Goal: Task Accomplishment & Management: Use online tool/utility

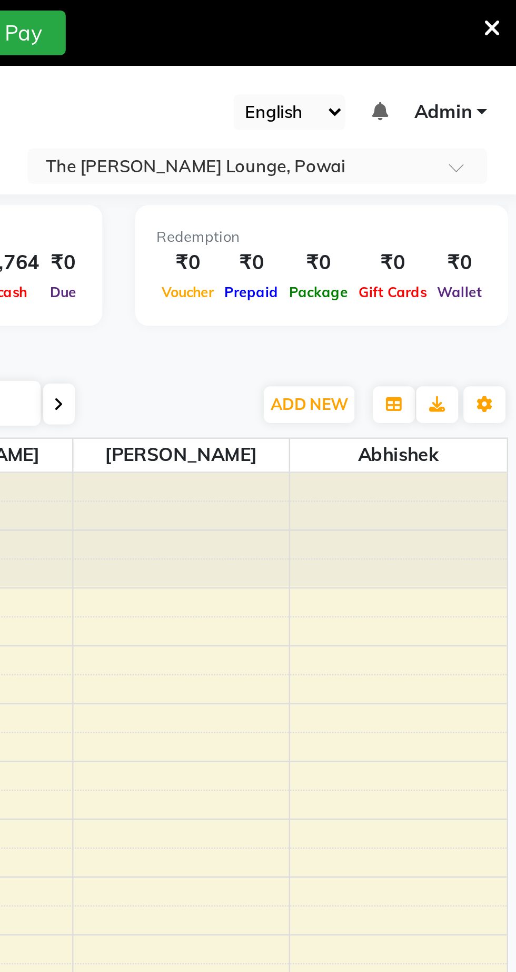
click at [514, 61] on nav "08047224946 Select Location × The [PERSON_NAME] Lounge, Powai English ENGLISH E…" at bounding box center [258, 52] width 516 height 52
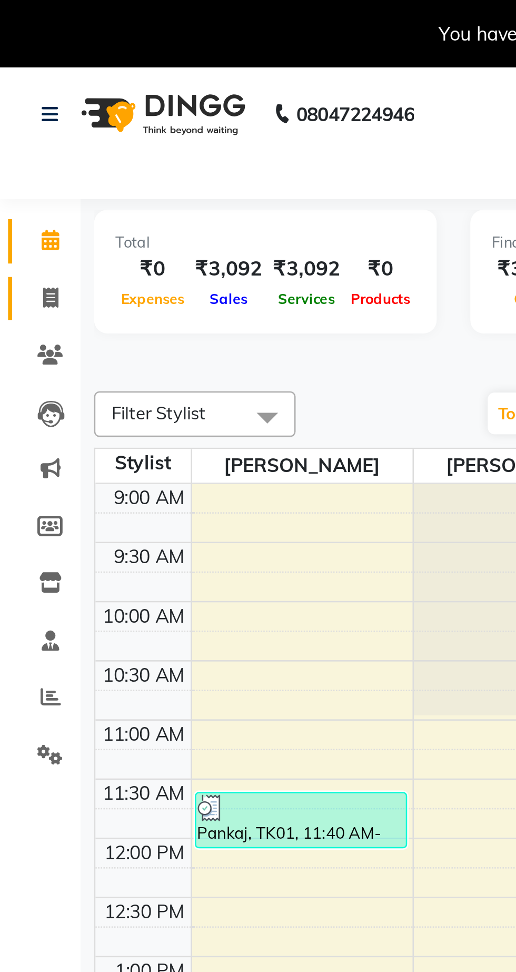
click at [23, 118] on span at bounding box center [20, 117] width 18 height 12
select select "service"
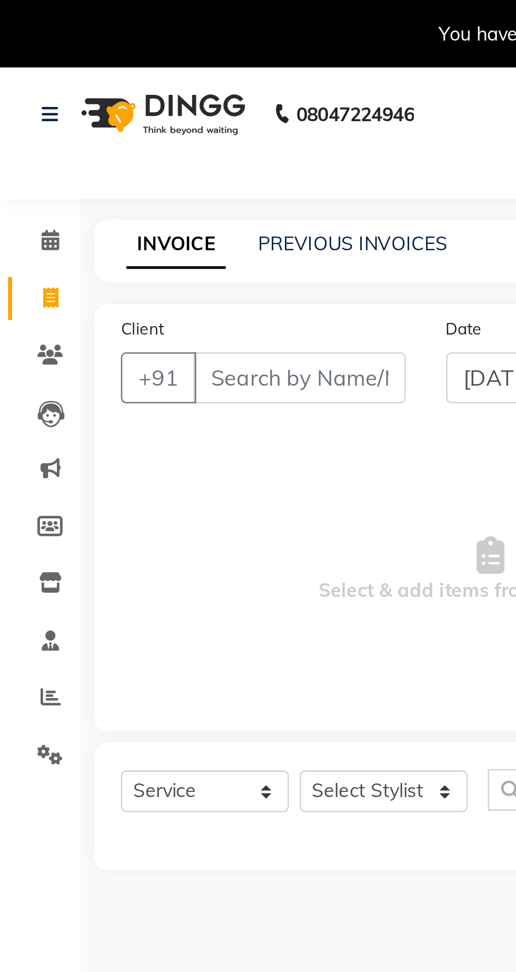
select select "7307"
type input "1240"
click at [139, 152] on input "Client" at bounding box center [117, 148] width 83 height 20
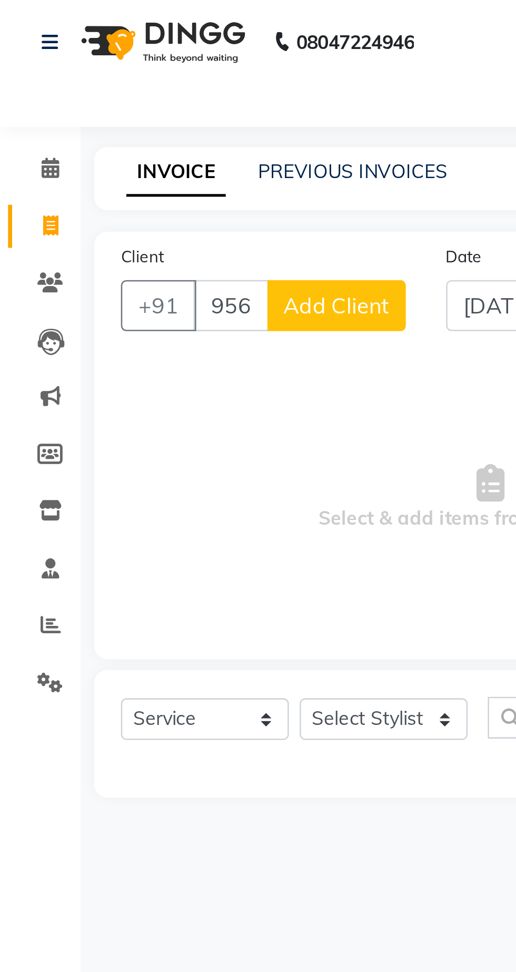
type input "9560092723"
click at [133, 149] on span "Add Client" at bounding box center [132, 148] width 42 height 11
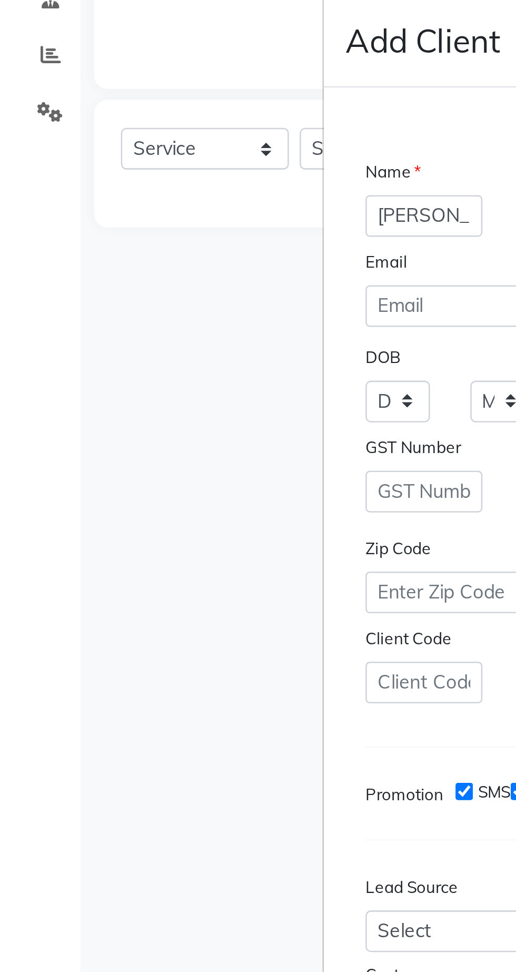
type input "[PERSON_NAME]"
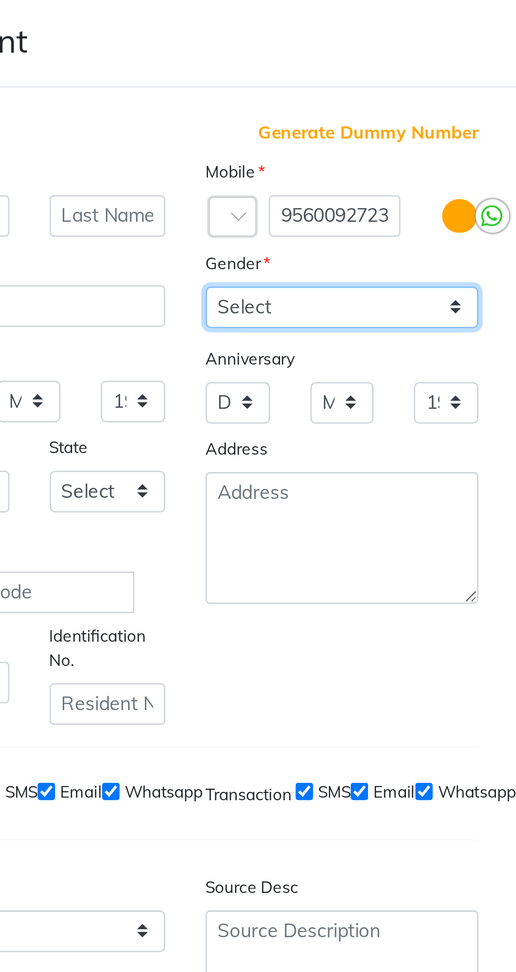
click at [334, 380] on select "Select [DEMOGRAPHIC_DATA] [DEMOGRAPHIC_DATA] Other Prefer Not To Say" at bounding box center [319, 372] width 107 height 16
click at [266, 380] on select "Select [DEMOGRAPHIC_DATA] [DEMOGRAPHIC_DATA] Other Prefer Not To Say" at bounding box center [319, 372] width 107 height 16
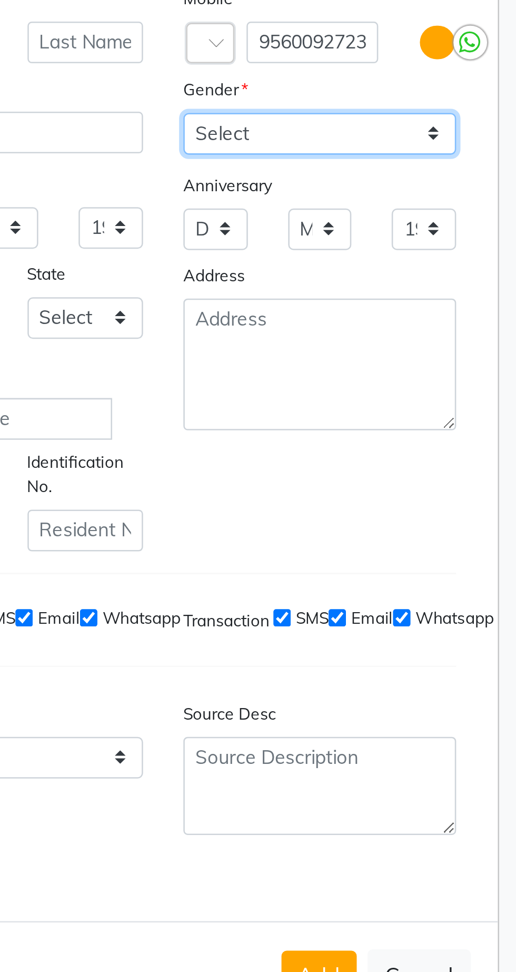
click at [365, 380] on select "Select [DEMOGRAPHIC_DATA] [DEMOGRAPHIC_DATA] Other Prefer Not To Say" at bounding box center [319, 372] width 107 height 16
select select "[DEMOGRAPHIC_DATA]"
click at [266, 380] on select "Select [DEMOGRAPHIC_DATA] [DEMOGRAPHIC_DATA] Other Prefer Not To Say" at bounding box center [319, 372] width 107 height 16
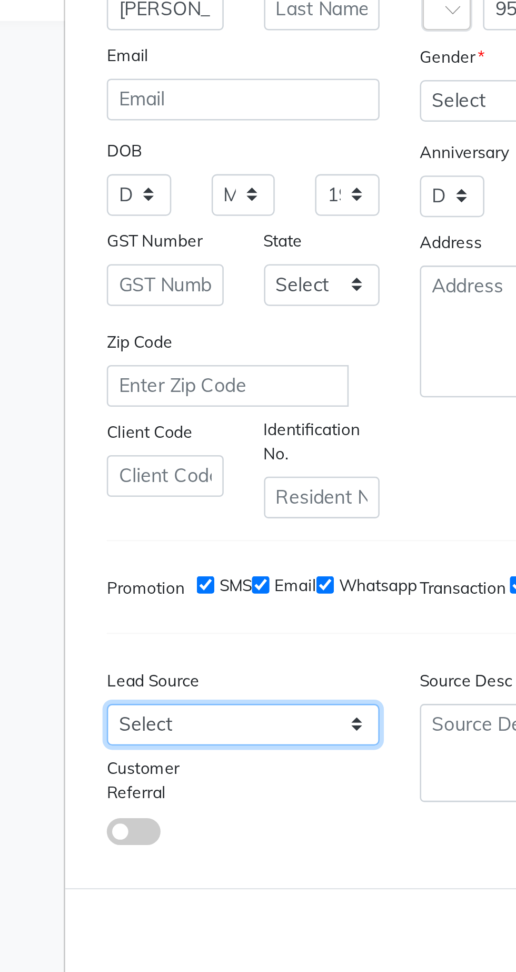
click at [235, 625] on select "Select Walk-in Referral Internet Friend Word of Mouth Advertisement Facebook Ju…" at bounding box center [196, 616] width 107 height 16
select select "50065"
click at [143, 625] on select "Select Walk-in Referral Internet Friend Word of Mouth Advertisement Facebook Ju…" at bounding box center [196, 616] width 107 height 16
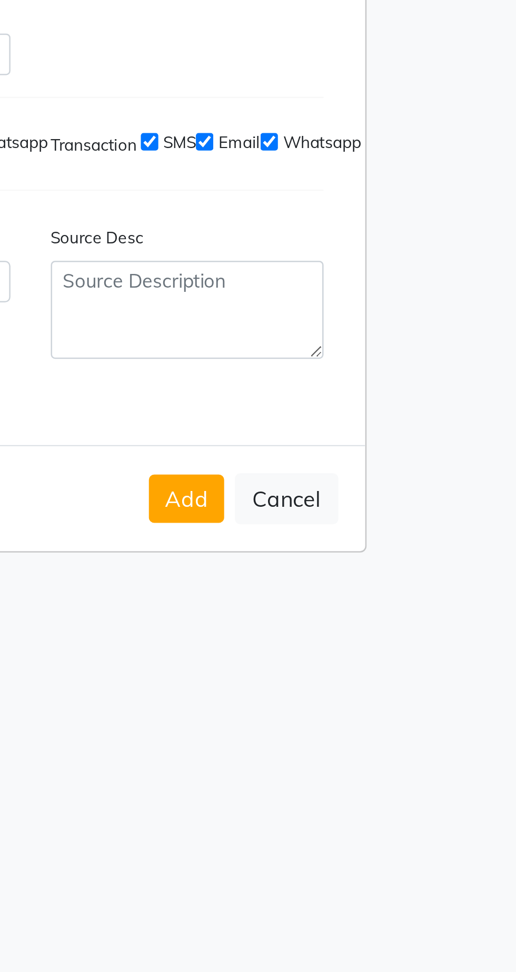
click at [321, 711] on button "Add" at bounding box center [318, 701] width 29 height 19
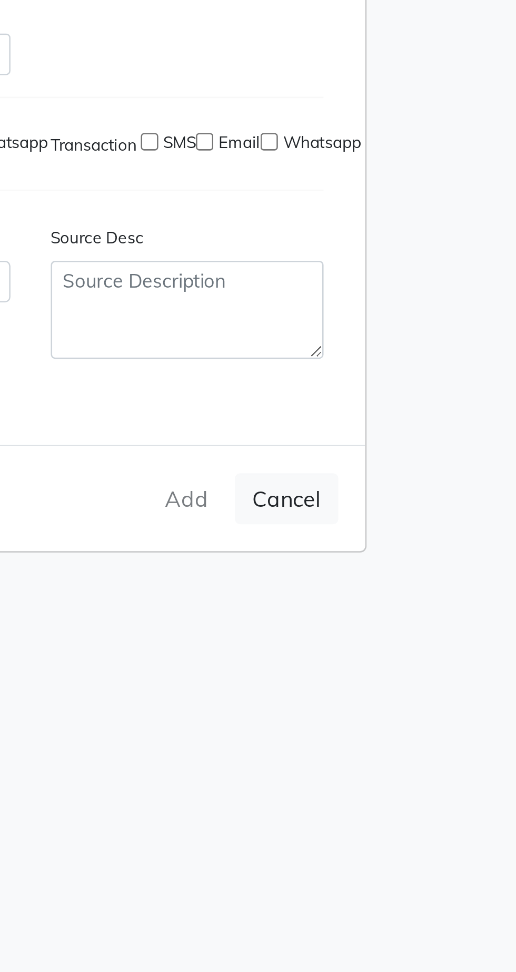
select select
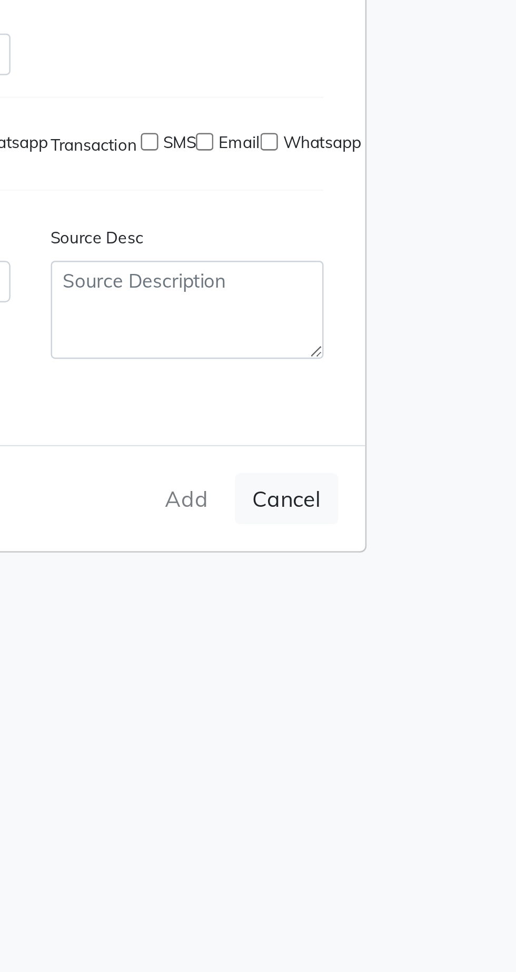
select select
checkbox input "false"
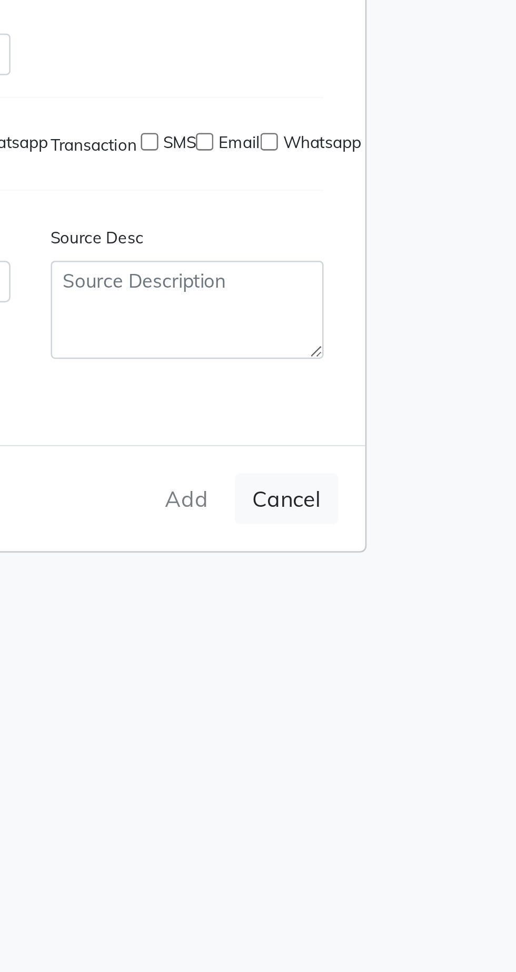
checkbox input "false"
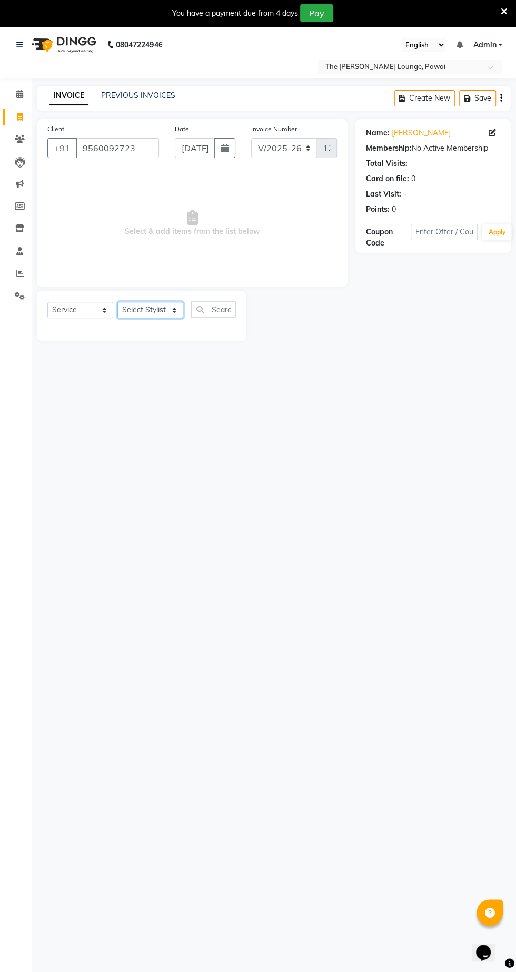
click at [157, 312] on select "Select Stylist Abhishek [PERSON_NAME] [PERSON_NAME] [PERSON_NAME] Sameer [PERSO…" at bounding box center [150, 310] width 66 height 16
select select "62666"
click at [117, 302] on select "Select Stylist Abhishek [PERSON_NAME] [PERSON_NAME] [PERSON_NAME] Sameer [PERSO…" at bounding box center [150, 310] width 66 height 16
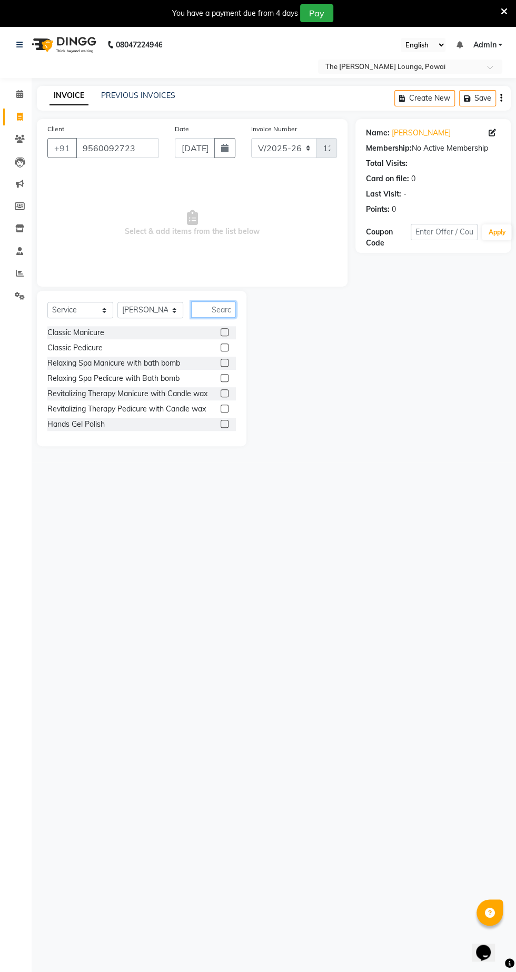
click at [220, 313] on input "text" at bounding box center [213, 309] width 45 height 16
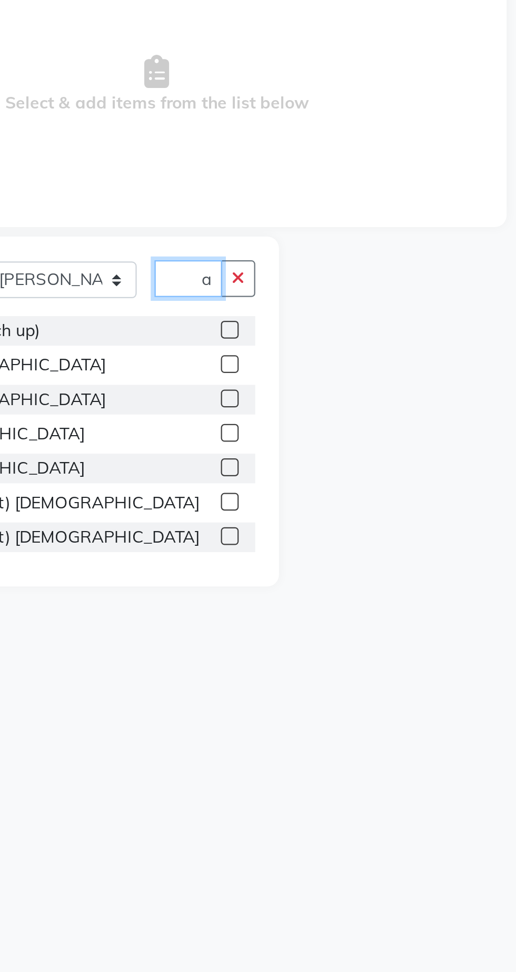
scroll to position [0, 8]
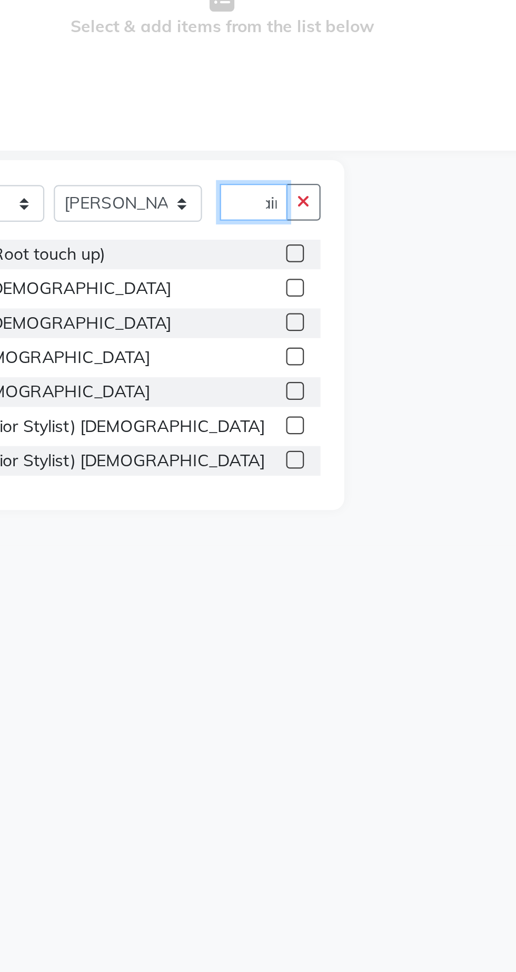
type input "Hair"
click at [223, 349] on label at bounding box center [225, 347] width 8 height 8
click at [223, 349] on input "checkbox" at bounding box center [224, 347] width 7 height 7
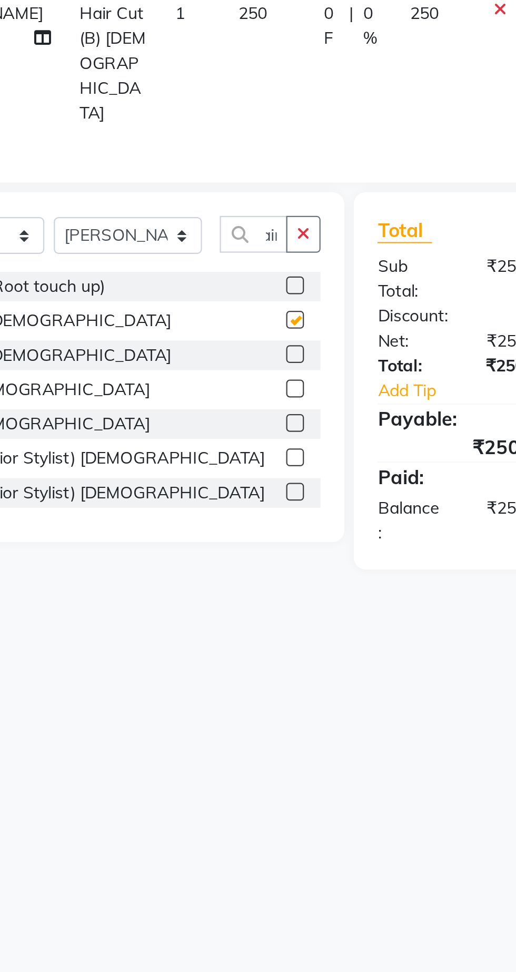
scroll to position [0, 0]
checkbox input "false"
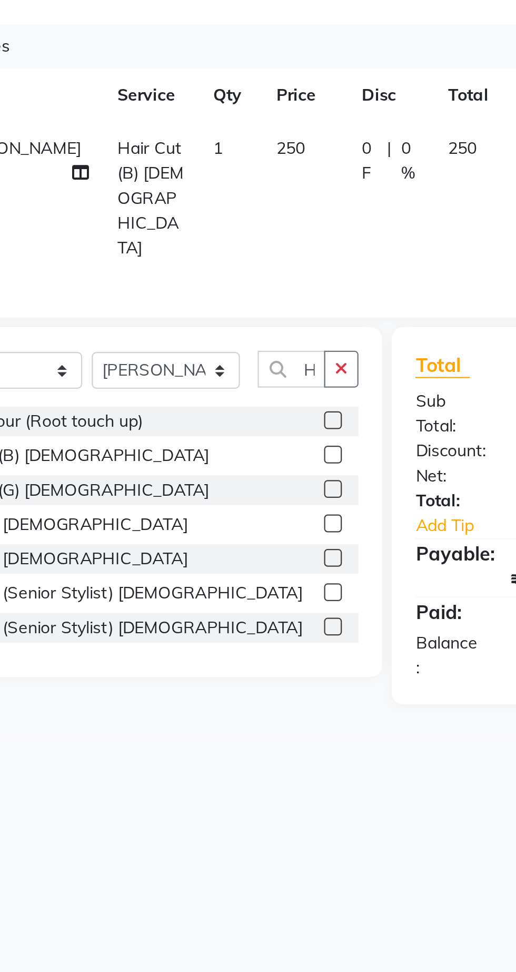
click at [223, 373] on label at bounding box center [225, 377] width 8 height 8
click at [223, 374] on input "checkbox" at bounding box center [224, 377] width 7 height 7
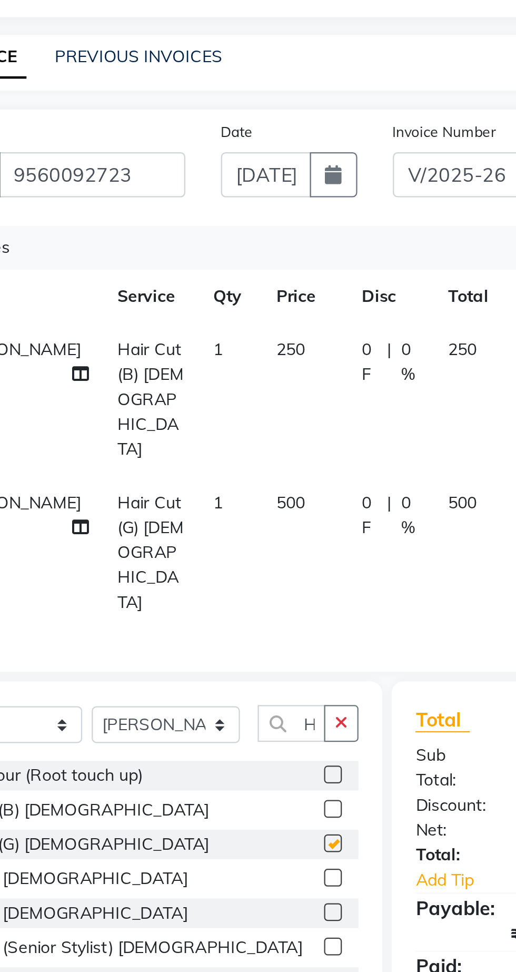
checkbox input "false"
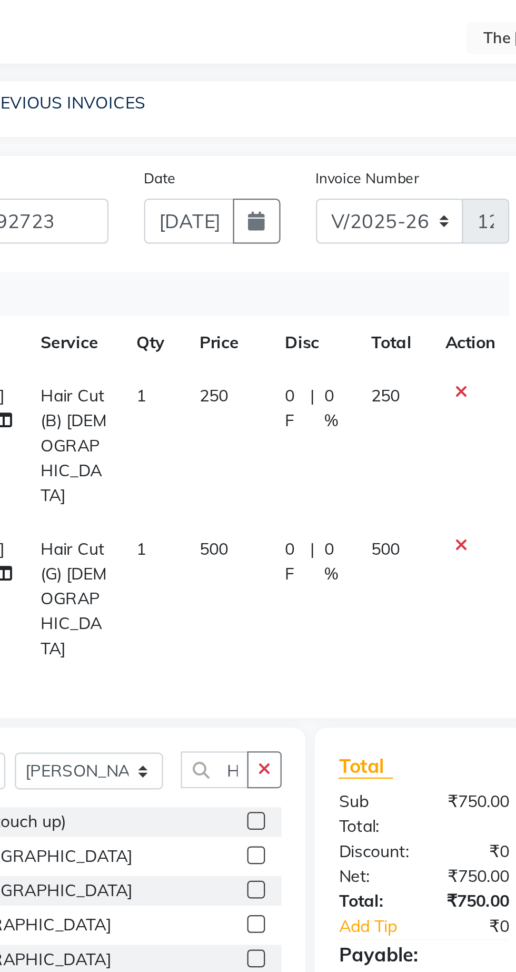
scroll to position [0, 7]
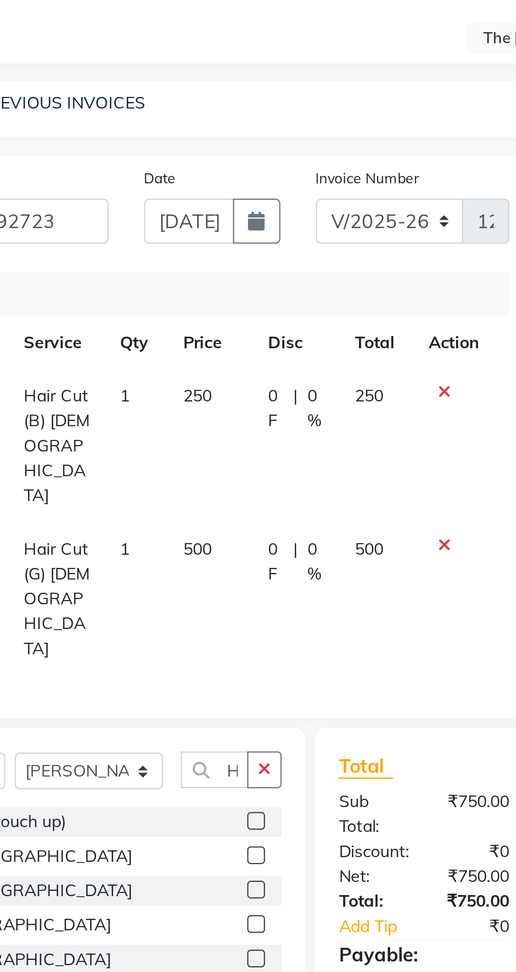
click at [308, 222] on icon at bounding box center [309, 223] width 6 height 7
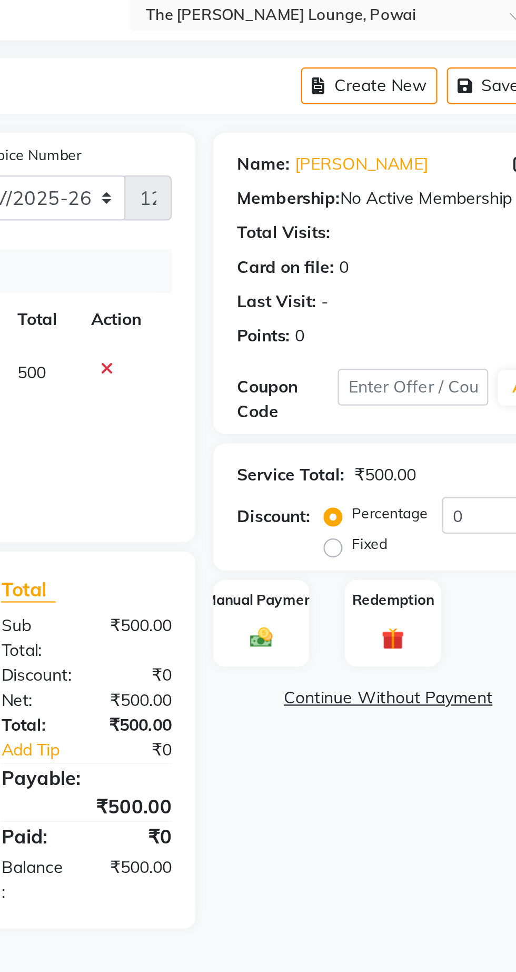
click at [387, 339] on div "Manual Payment" at bounding box center [377, 337] width 43 height 39
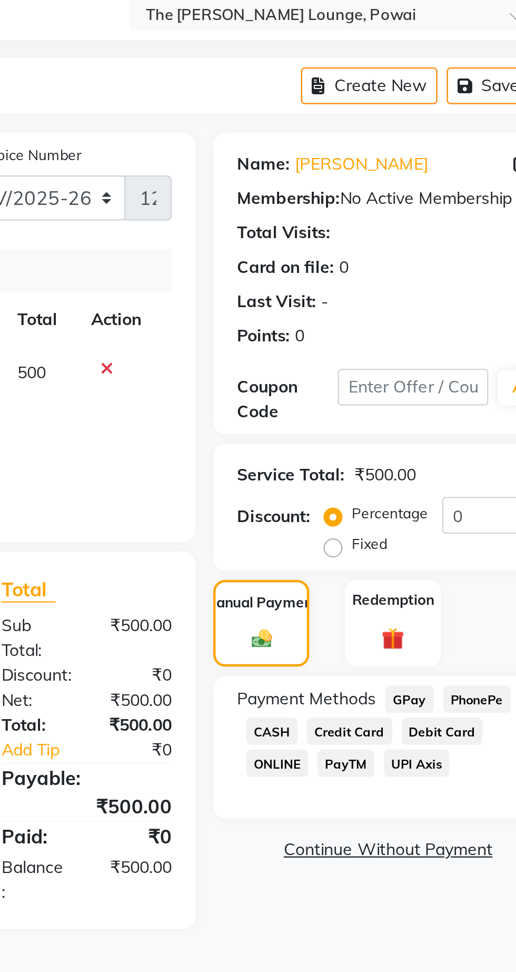
click at [381, 385] on span "CASH" at bounding box center [381, 385] width 23 height 12
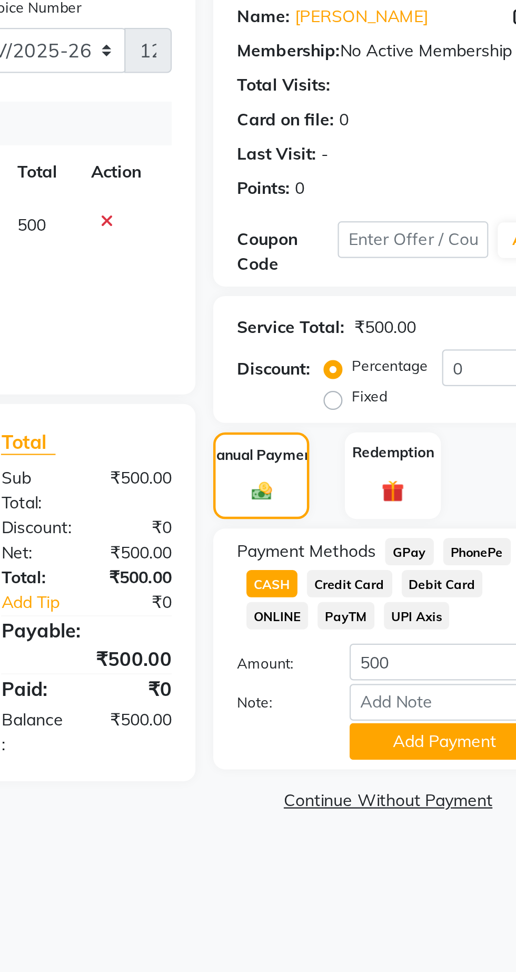
click at [457, 452] on button "Add Payment" at bounding box center [458, 455] width 84 height 16
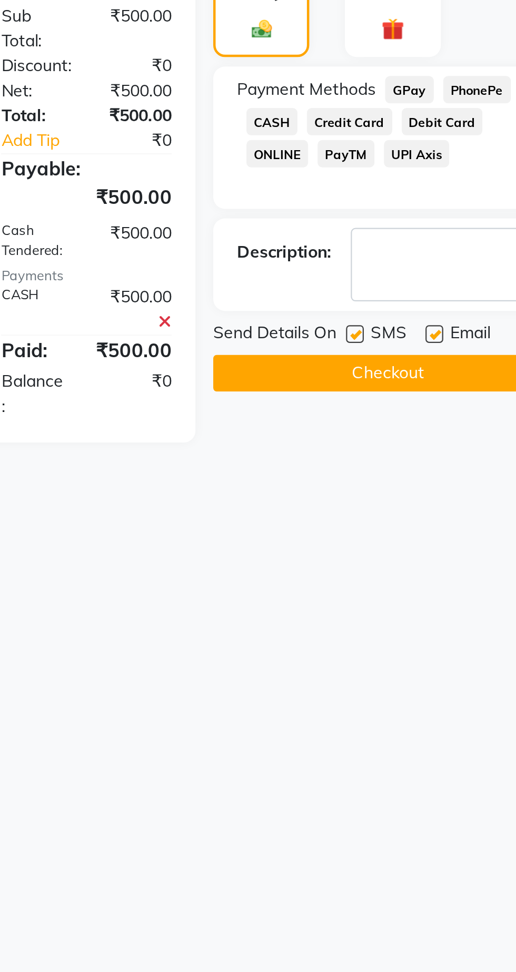
click at [449, 500] on button "Checkout" at bounding box center [433, 496] width 155 height 16
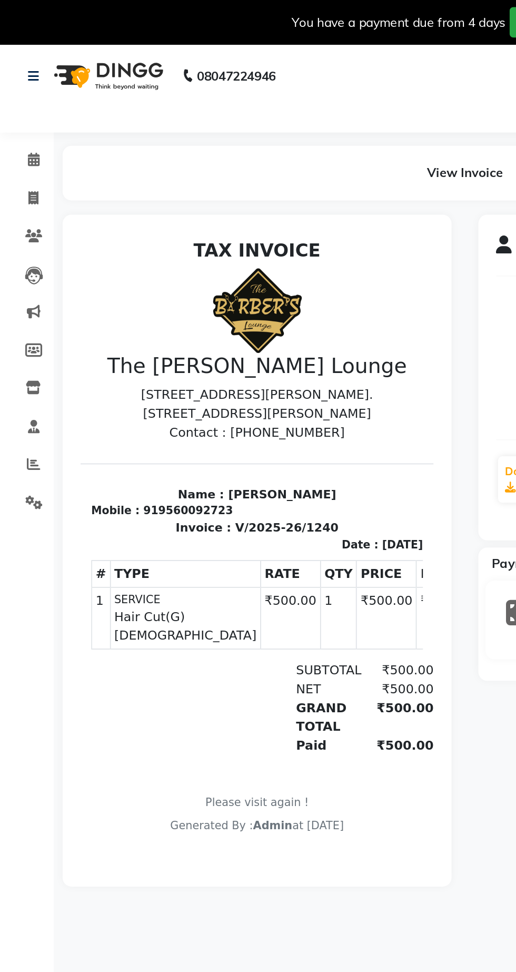
click at [302, 209] on div "Payment Received" at bounding box center [396, 210] width 208 height 79
click at [19, 116] on icon at bounding box center [20, 117] width 6 height 8
select select "service"
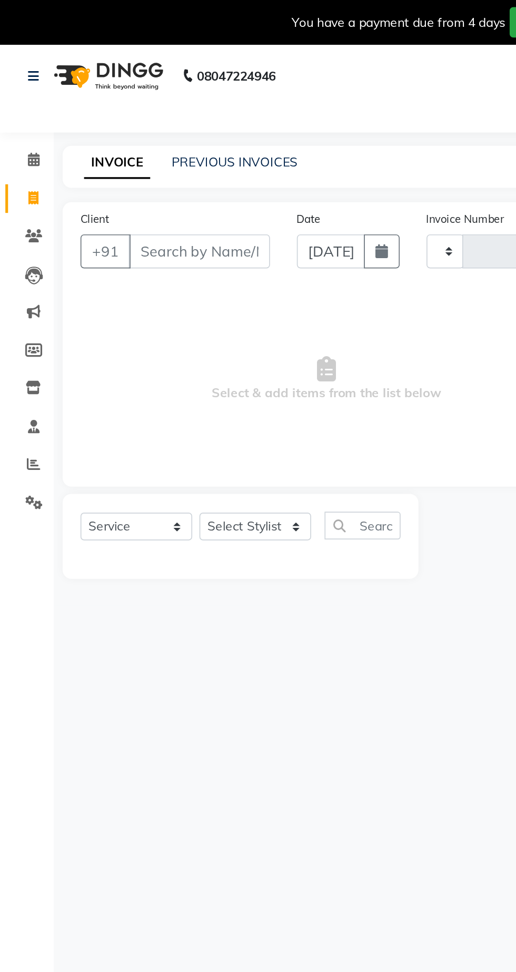
click at [25, 459] on div "Calendar Invoice Clients Leads Marketing Members Inventory Staff Reports Settin…" at bounding box center [71, 526] width 142 height 912
select select "7307"
type input "1241"
click at [135, 96] on link "PREVIOUS INVOICES" at bounding box center [138, 95] width 74 height 9
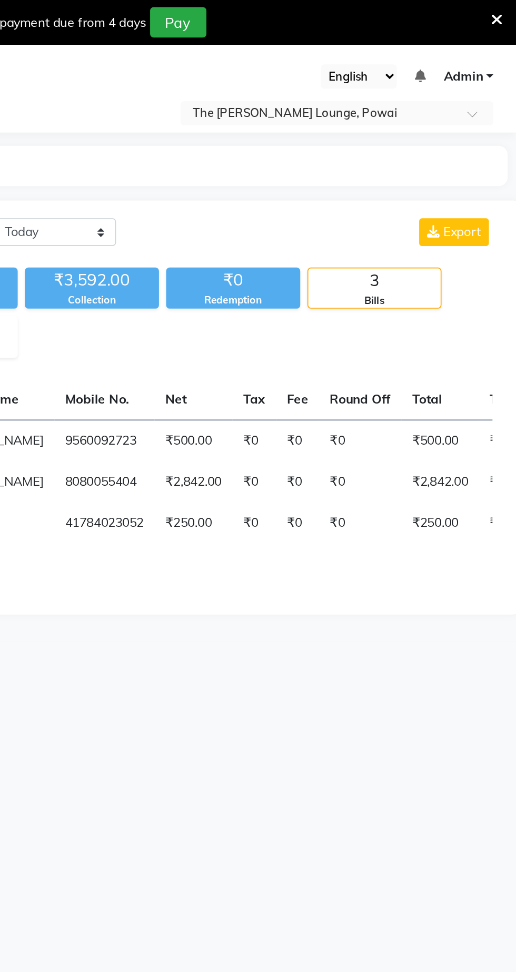
click at [439, 72] on input "text" at bounding box center [399, 67] width 153 height 11
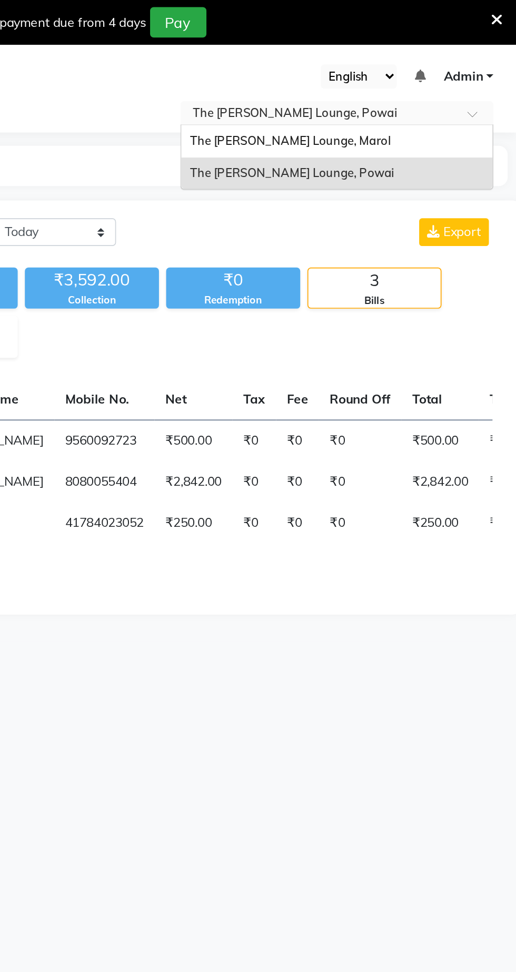
click at [464, 72] on input "text" at bounding box center [399, 67] width 153 height 11
click at [466, 77] on div "The [PERSON_NAME] Lounge, Marol" at bounding box center [410, 83] width 183 height 19
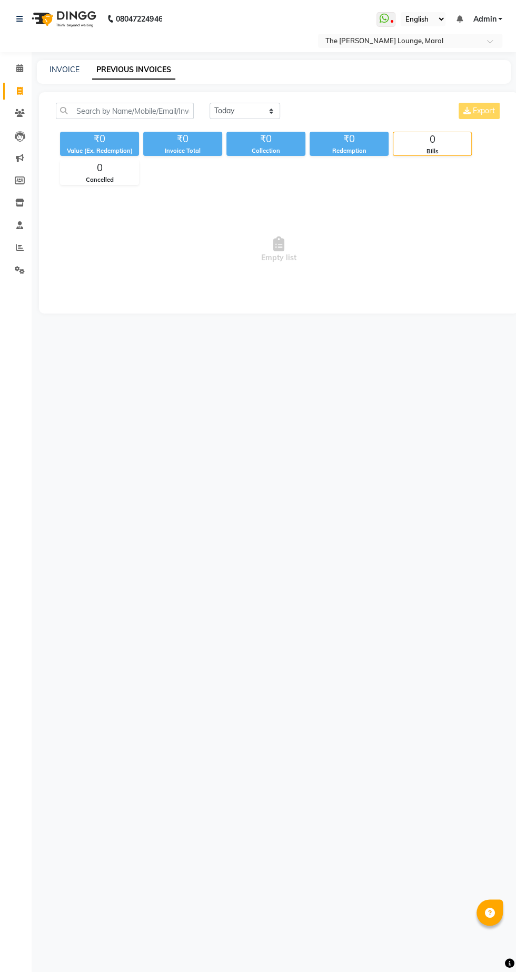
select select "service"
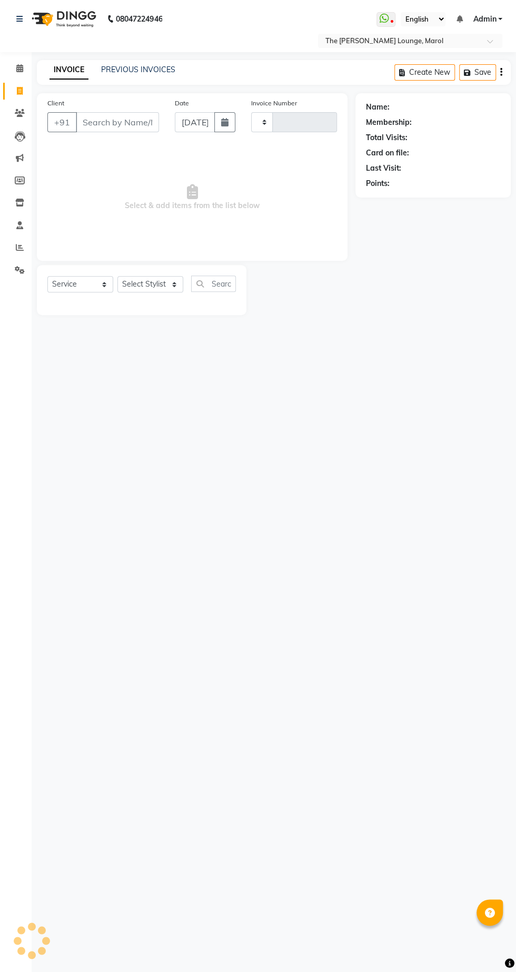
type input "2428"
select select "7188"
